Goal: Navigation & Orientation: Find specific page/section

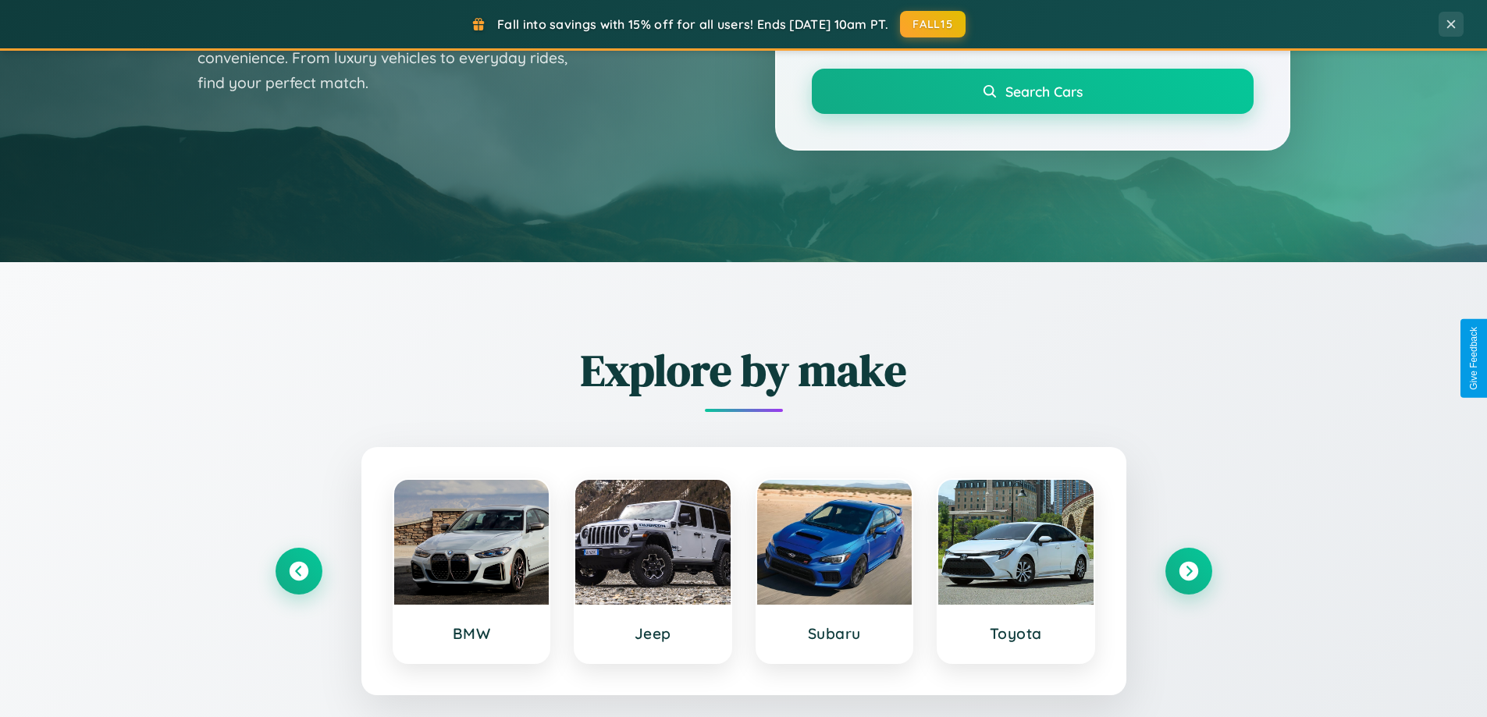
scroll to position [1074, 0]
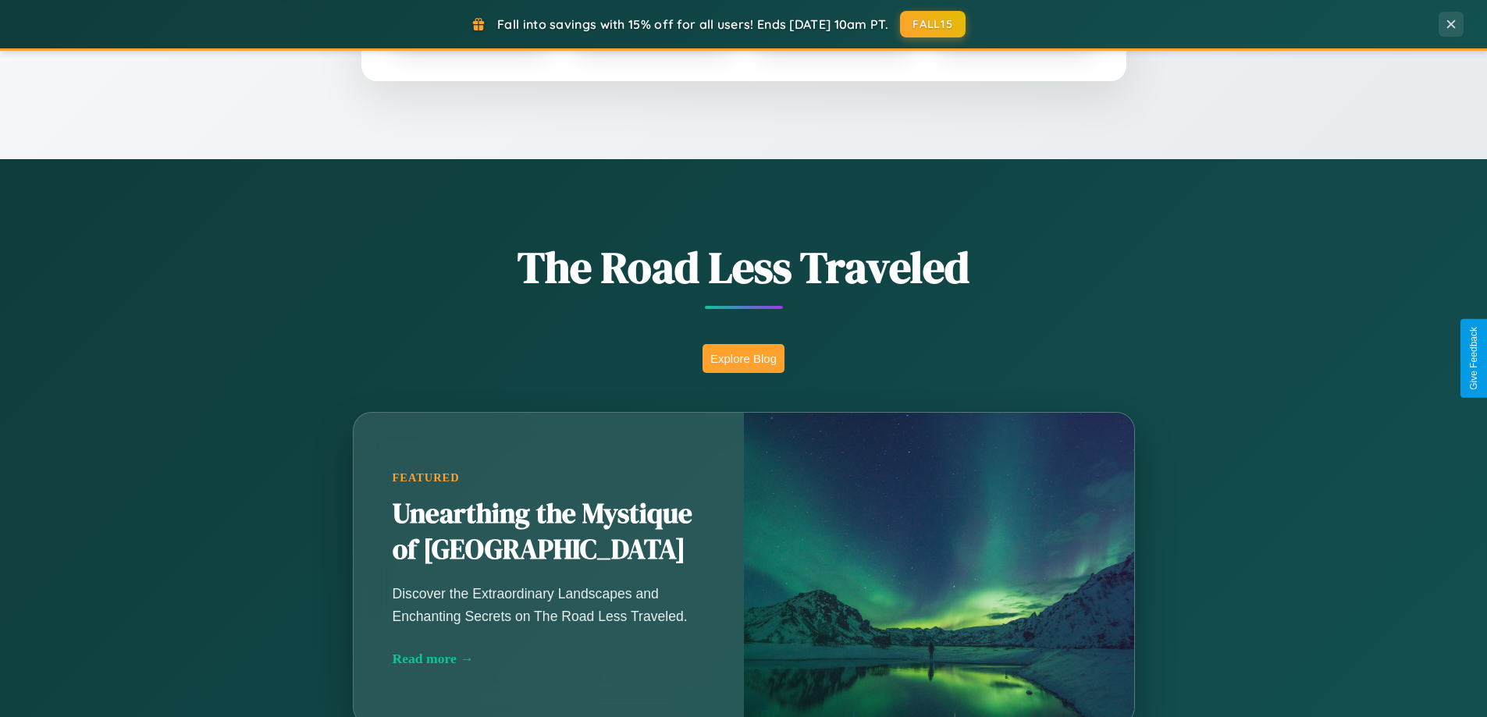
click at [743, 358] on button "Explore Blog" at bounding box center [744, 358] width 82 height 29
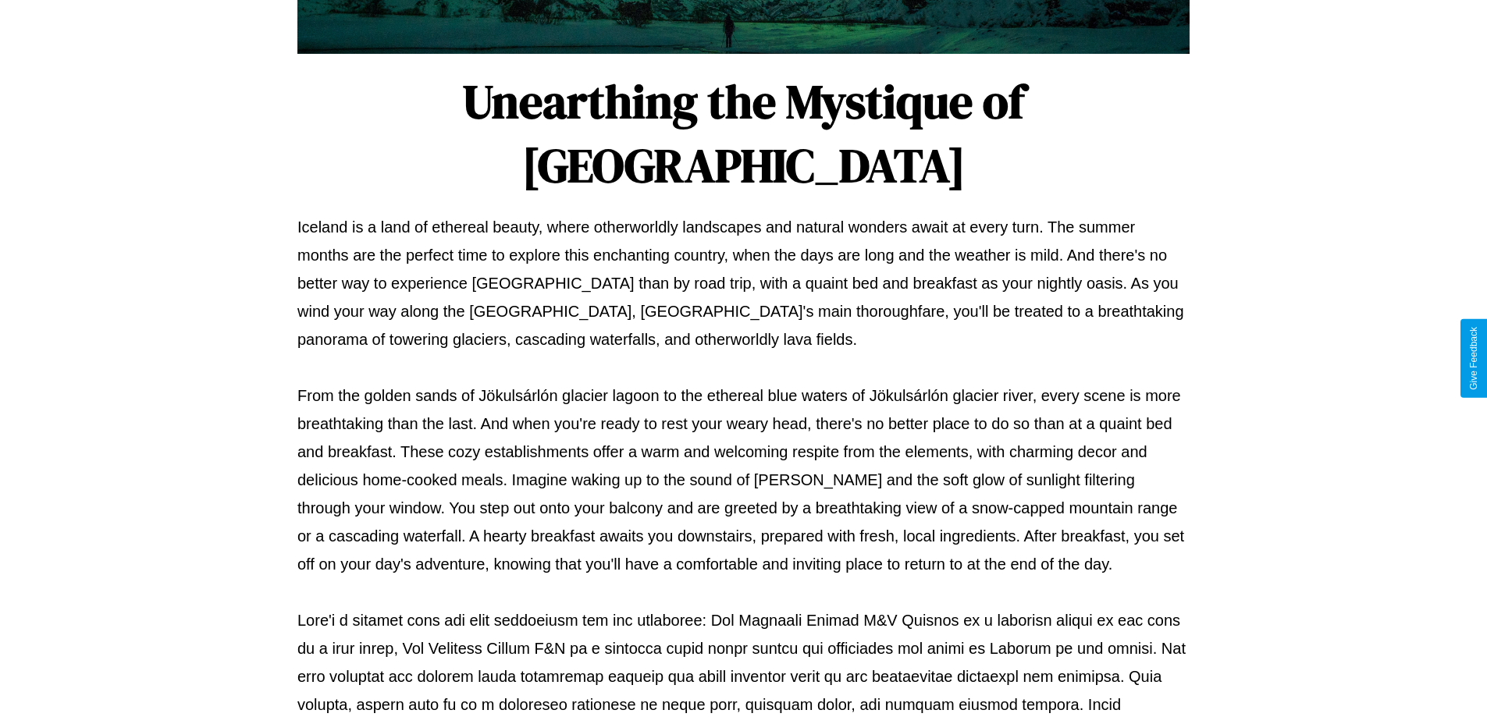
scroll to position [505, 0]
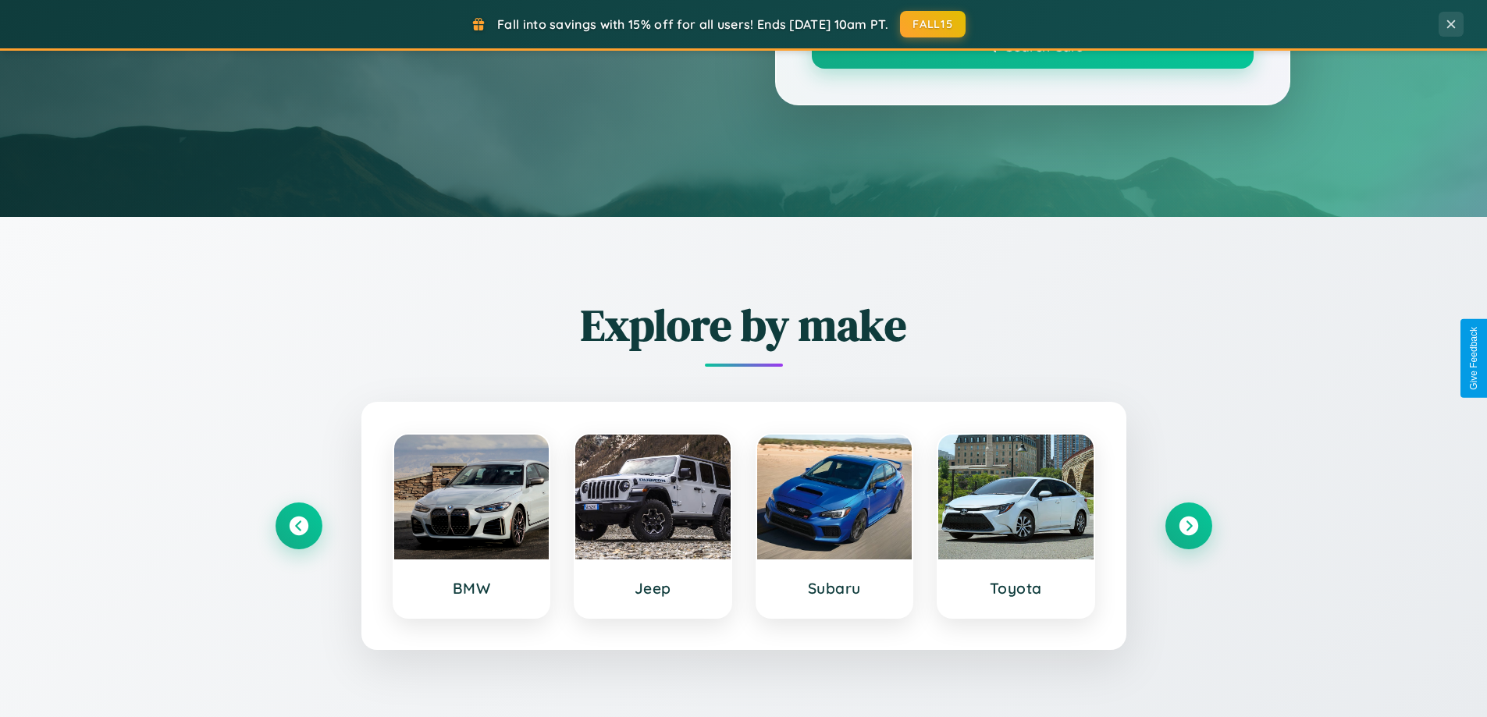
scroll to position [1074, 0]
